Goal: Find specific page/section: Find specific page/section

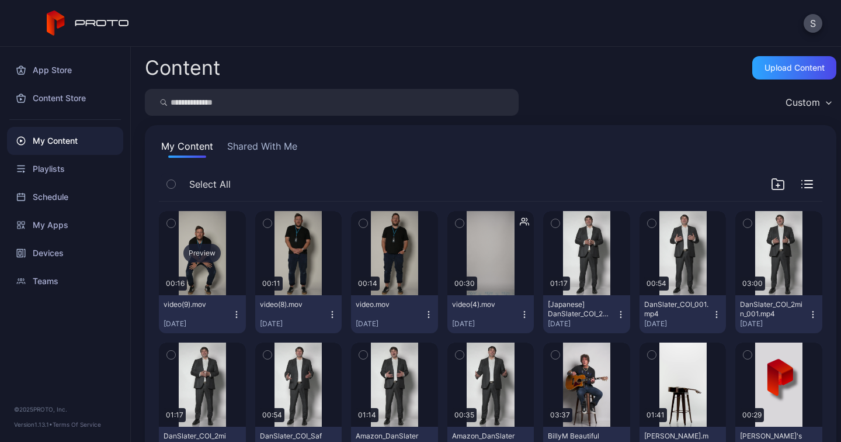
click at [210, 254] on div "Preview" at bounding box center [201, 253] width 37 height 19
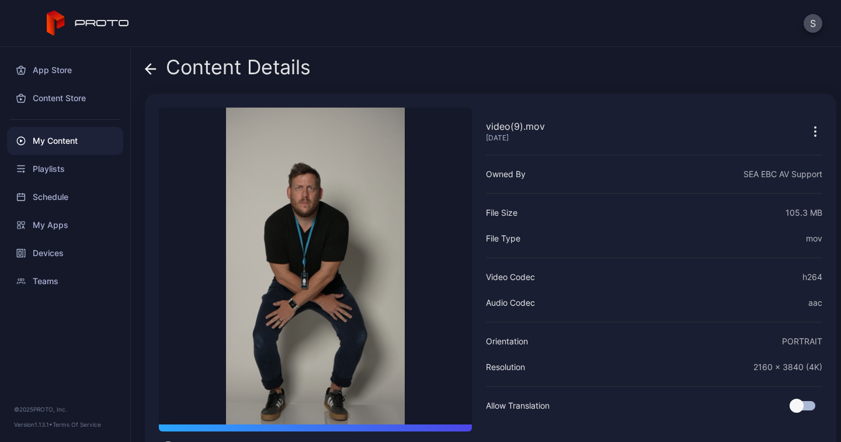
click at [155, 71] on icon at bounding box center [151, 69] width 12 height 12
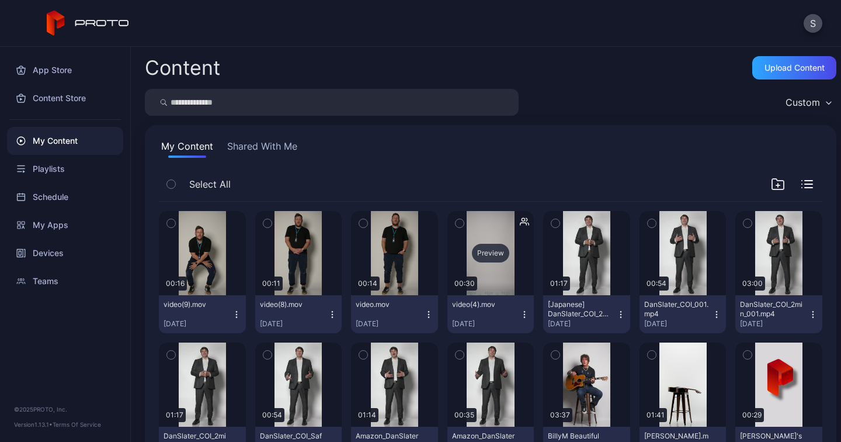
click at [490, 255] on div "Preview" at bounding box center [490, 253] width 37 height 19
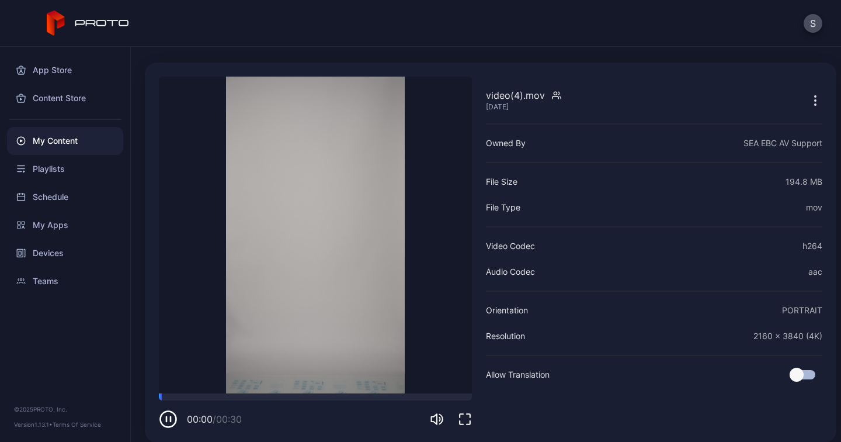
scroll to position [41, 0]
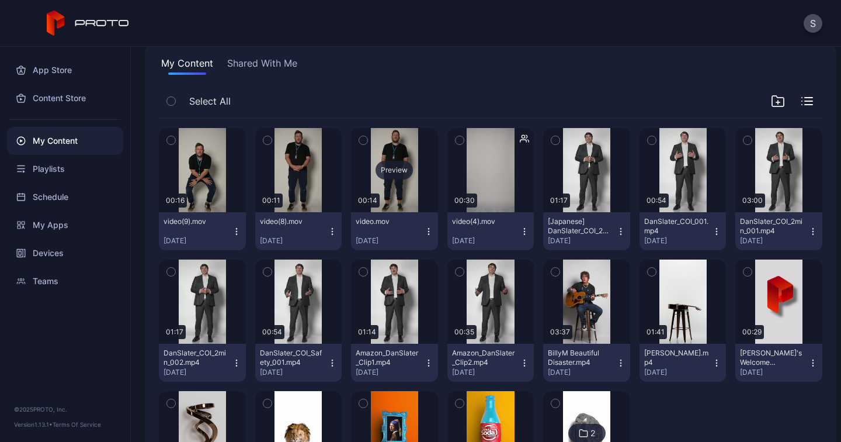
scroll to position [88, 0]
